Goal: Task Accomplishment & Management: Use online tool/utility

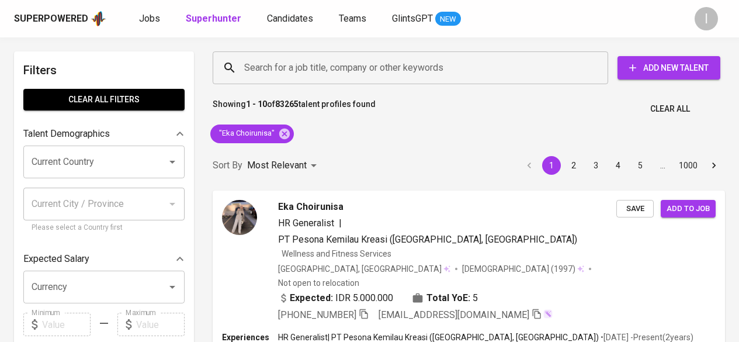
click at [282, 134] on icon at bounding box center [284, 133] width 11 height 11
click at [279, 72] on input "Search for a job title, company or other keywords" at bounding box center [413, 68] width 344 height 22
paste input "[EMAIL_ADDRESS][DOMAIN_NAME]"
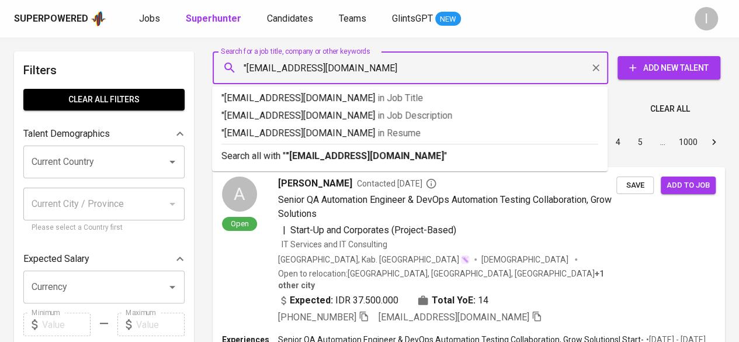
type input ""[EMAIL_ADDRESS][DOMAIN_NAME]""
click at [345, 153] on b ""[EMAIL_ADDRESS][DOMAIN_NAME]"" at bounding box center [367, 155] width 162 height 11
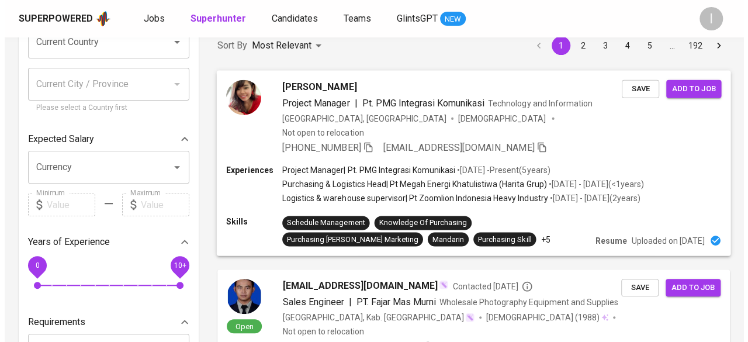
scroll to position [120, 0]
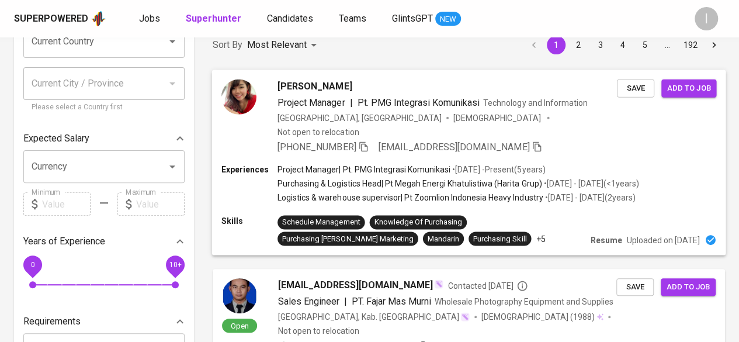
click at [431, 164] on p "Project Manager | Pt. PMG Integrasi Komunikasi" at bounding box center [364, 170] width 173 height 12
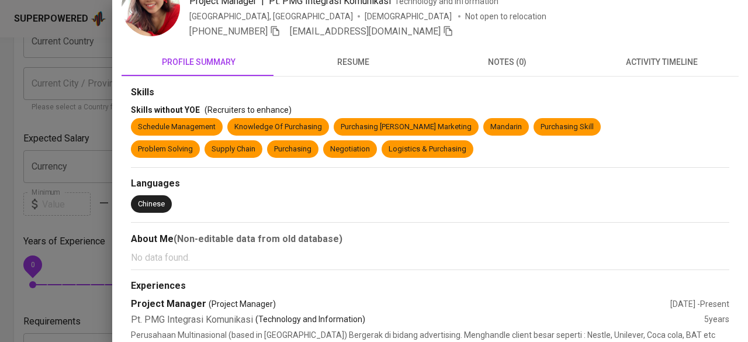
scroll to position [0, 0]
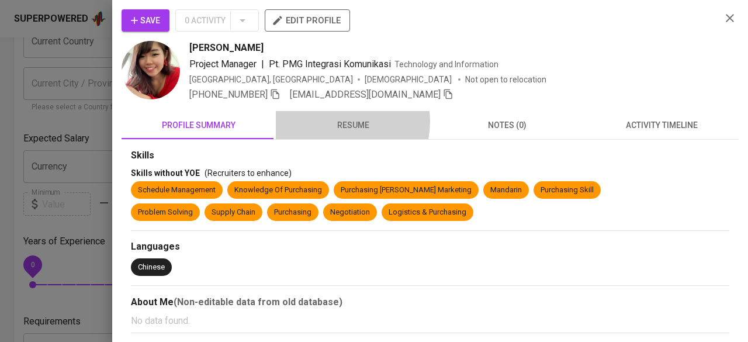
click at [335, 122] on span "resume" at bounding box center [353, 125] width 140 height 15
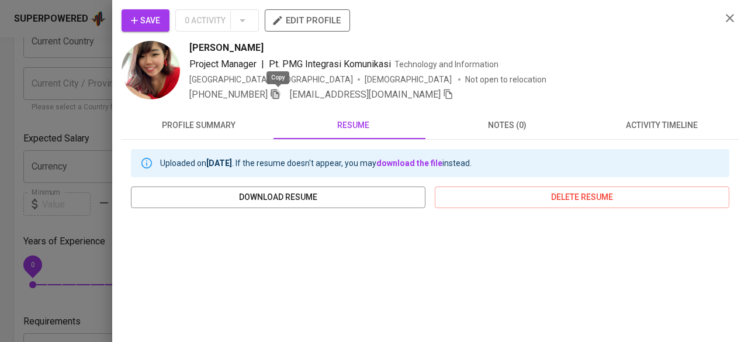
click at [277, 95] on icon "button" at bounding box center [275, 94] width 11 height 11
